Goal: Task Accomplishment & Management: Complete application form

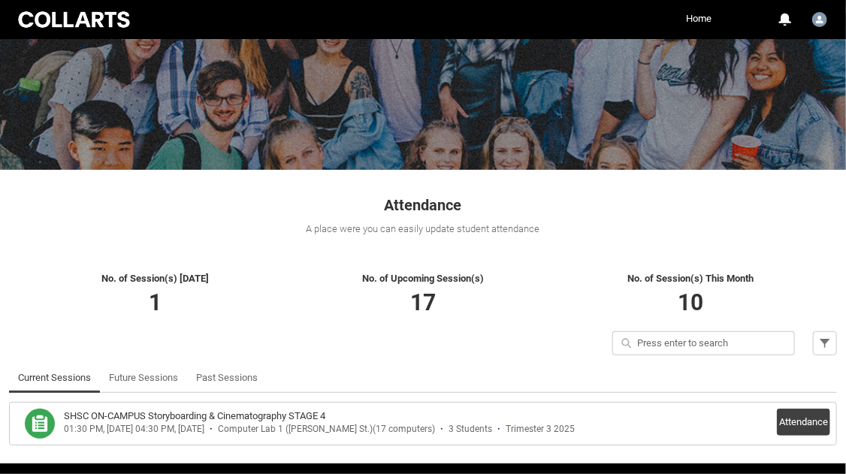
scroll to position [161, 0]
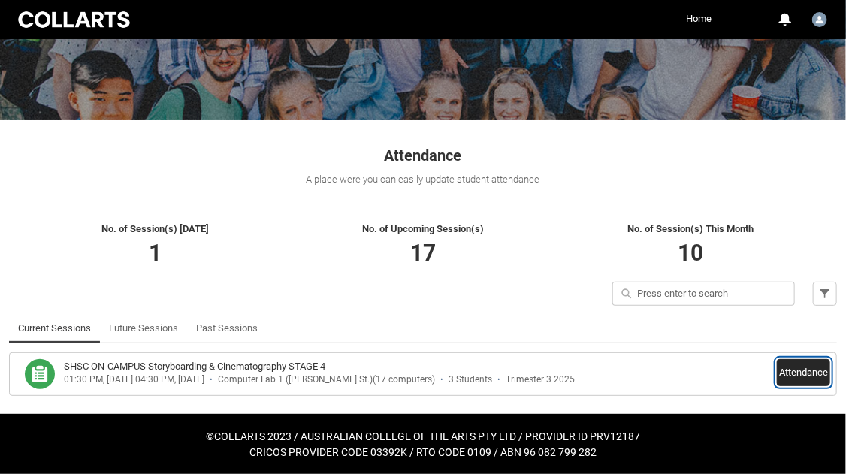
drag, startPoint x: 797, startPoint y: 370, endPoint x: 789, endPoint y: 365, distance: 9.8
click at [798, 370] on button "Attendance" at bounding box center [803, 372] width 53 height 27
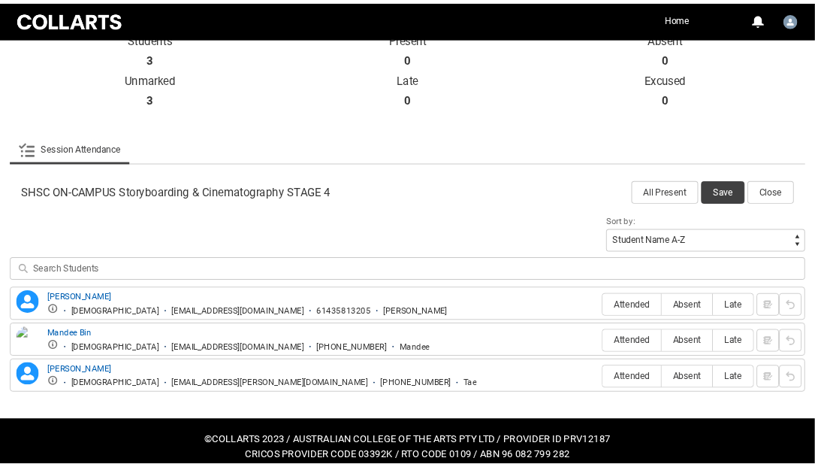
scroll to position [361, 0]
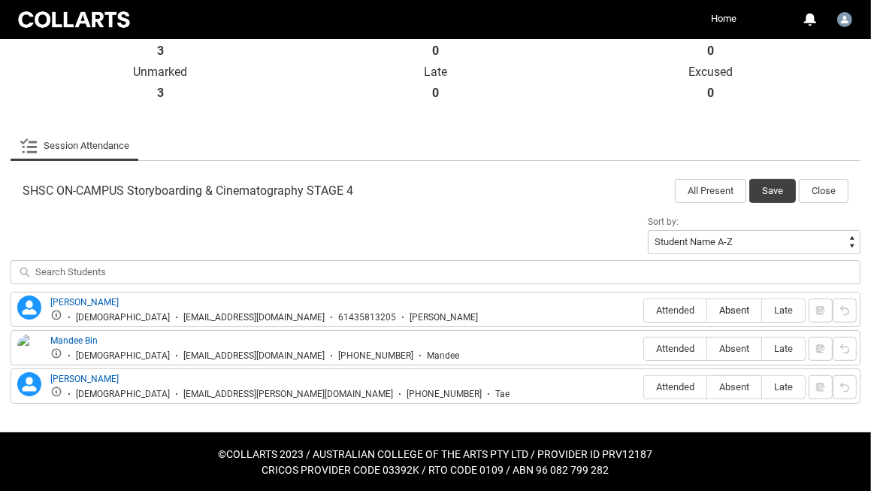
click at [727, 306] on span "Absent" at bounding box center [734, 309] width 54 height 11
click at [707, 310] on input "Absent" at bounding box center [706, 310] width 1 height 1
type lightning-radio-group "Absent"
radio input "true"
click at [724, 343] on span "Absent" at bounding box center [734, 348] width 54 height 11
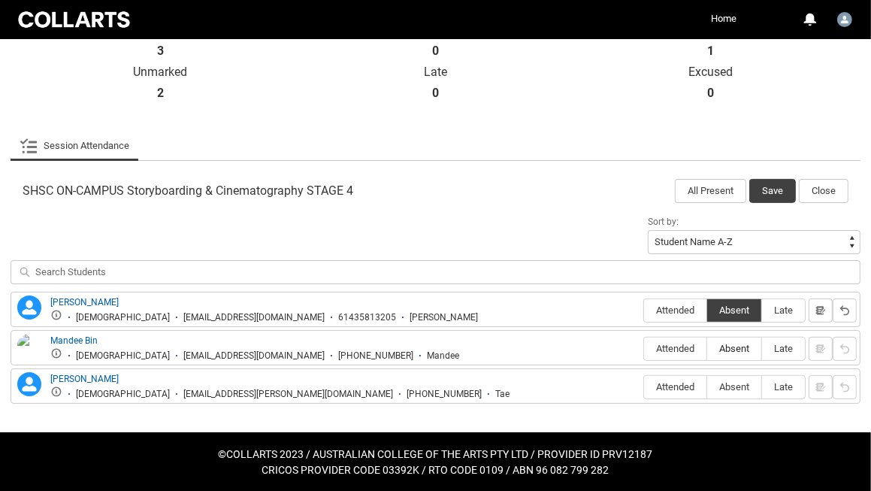
click at [707, 348] on input "Absent" at bounding box center [706, 348] width 1 height 1
type lightning-radio-group "Absent"
radio input "true"
click at [730, 376] on label "Absent" at bounding box center [734, 387] width 54 height 23
click at [707, 386] on input "Absent" at bounding box center [706, 386] width 1 height 1
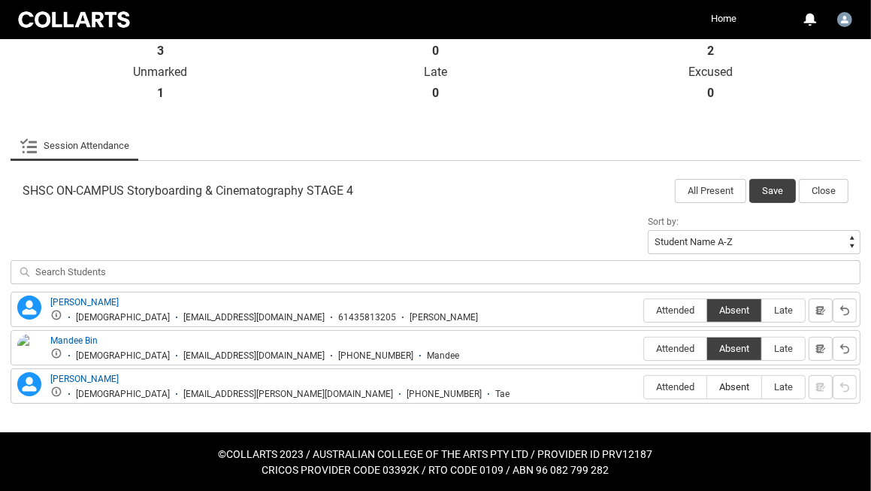
type lightning-radio-group "Absent"
radio input "true"
